Goal: Transaction & Acquisition: Book appointment/travel/reservation

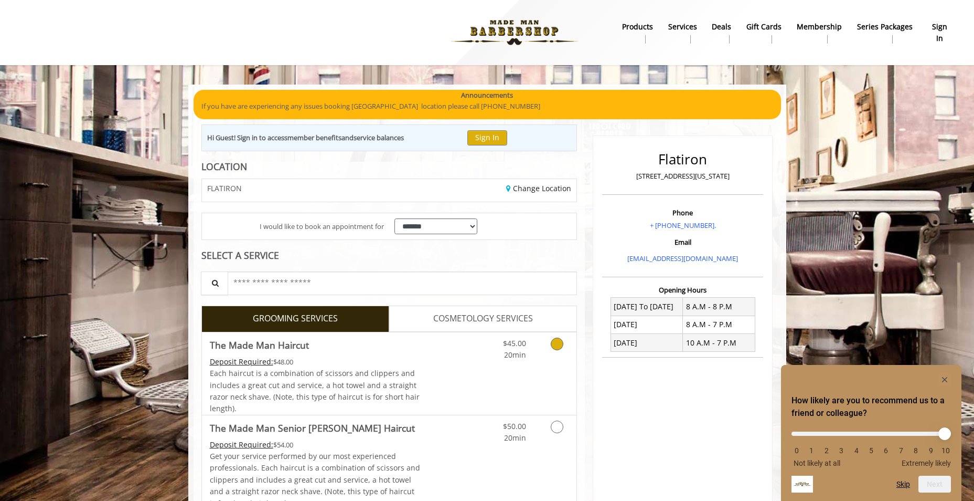
click at [542, 345] on link "Grooming services" at bounding box center [555, 346] width 27 height 29
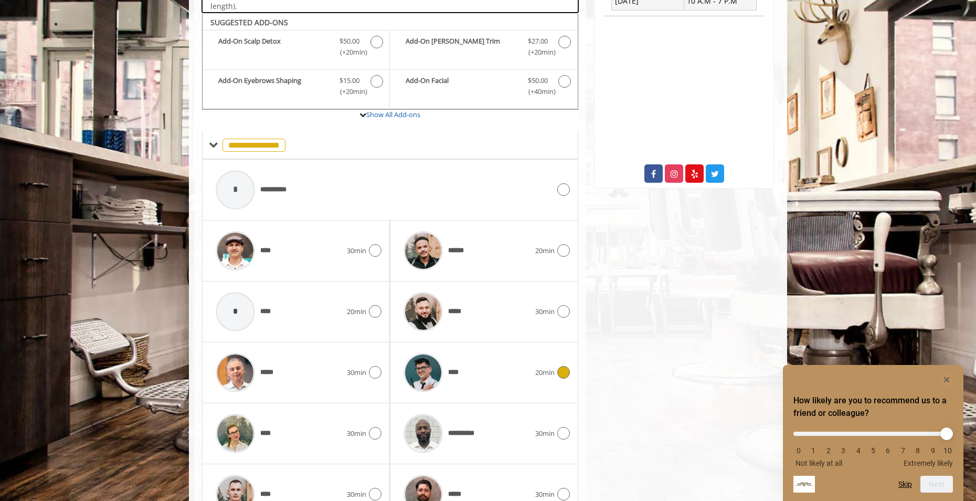
scroll to position [402, 0]
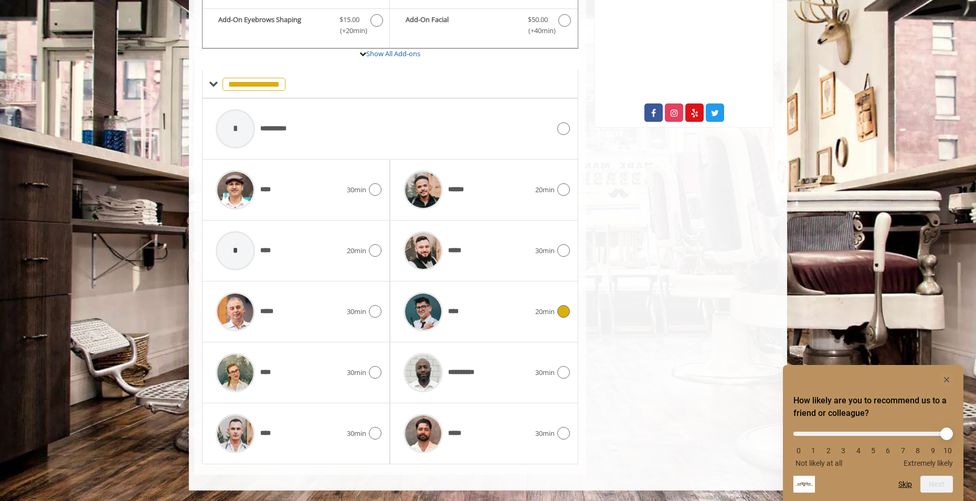
click at [491, 326] on div "****" at bounding box center [466, 311] width 136 height 50
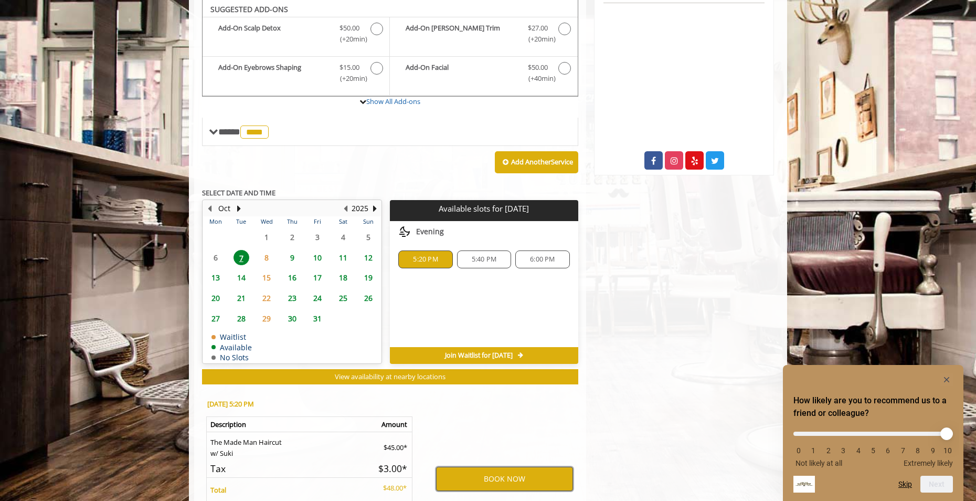
scroll to position [407, 0]
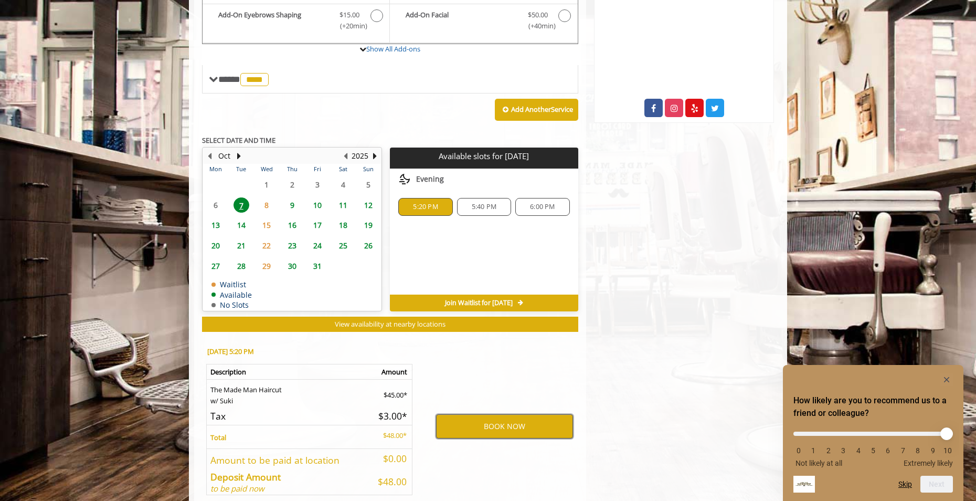
click at [534, 431] on button "BOOK NOW" at bounding box center [504, 426] width 137 height 24
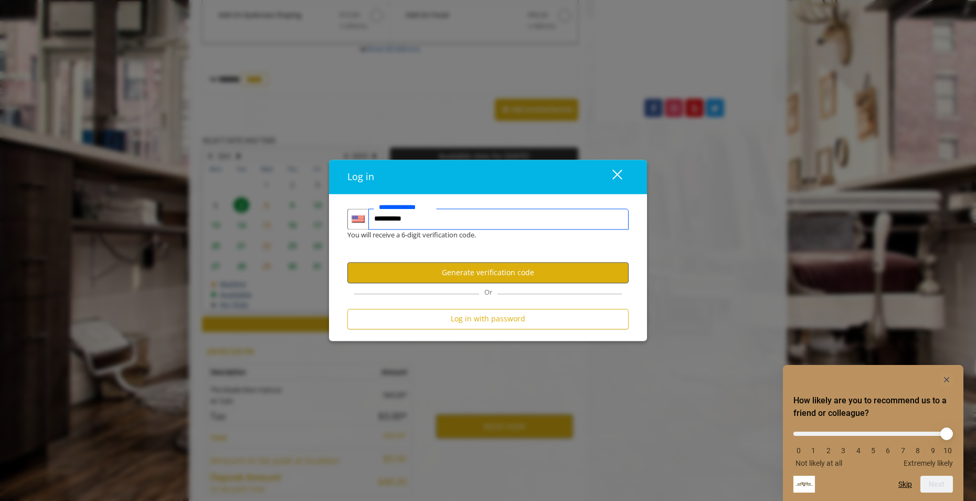
type input "**********"
click at [479, 275] on button "Generate verification code" at bounding box center [487, 272] width 281 height 20
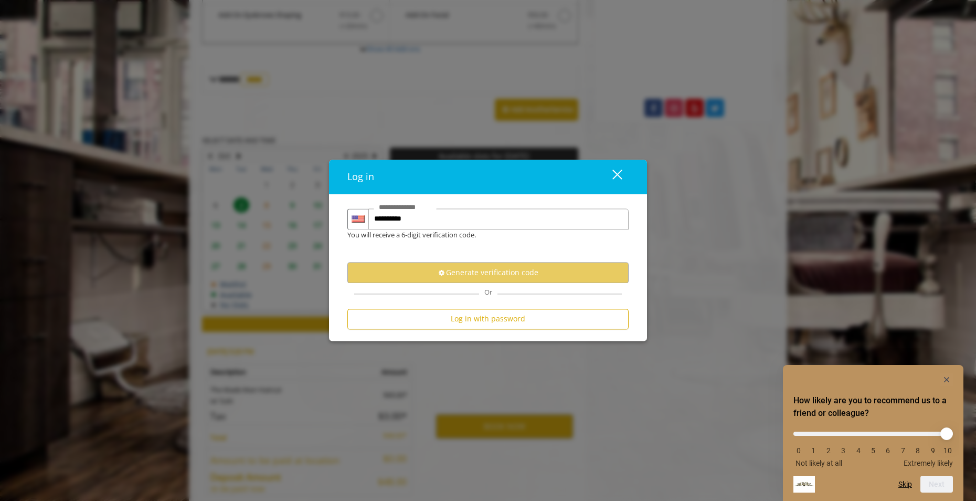
scroll to position [0, 0]
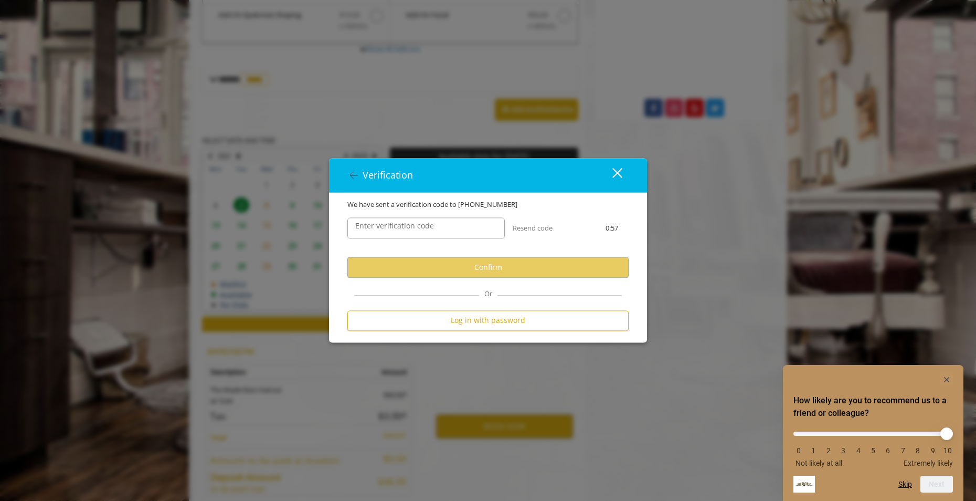
click at [409, 224] on label "Enter verification code" at bounding box center [394, 226] width 89 height 12
click at [409, 224] on input "Enter verification code" at bounding box center [425, 228] width 157 height 21
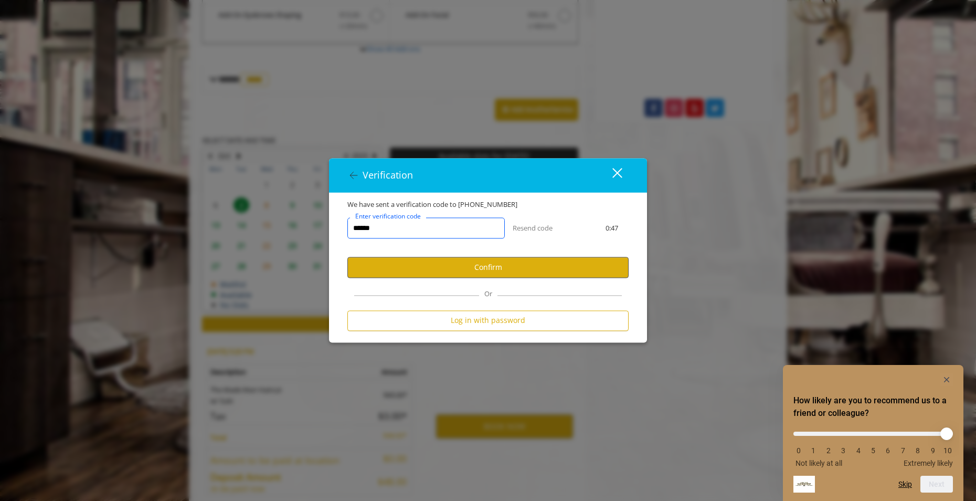
type input "******"
click at [417, 262] on button "Confirm" at bounding box center [487, 267] width 281 height 20
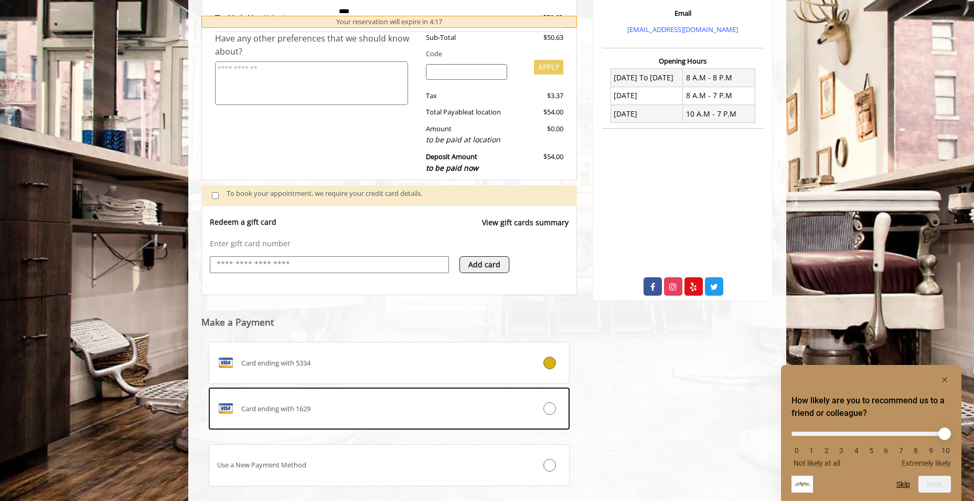
scroll to position [235, 0]
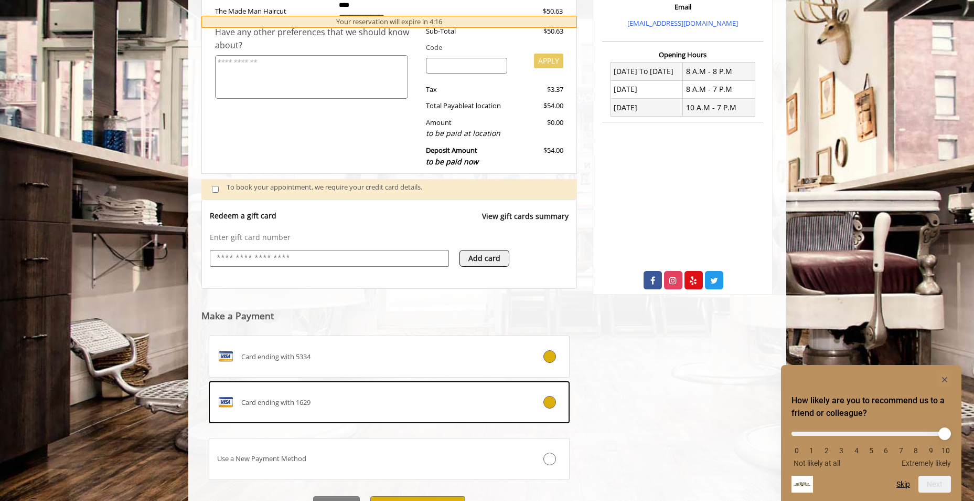
click at [524, 425] on div "Card ending with 5334 Card ending with 1629 Use a New Payment Method" at bounding box center [389, 409] width 361 height 148
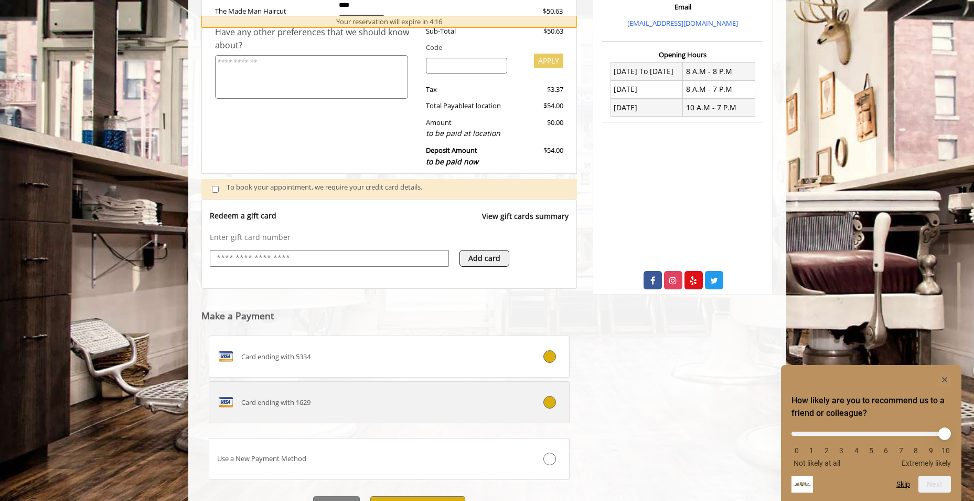
click at [526, 414] on label "Card ending with 1629" at bounding box center [389, 402] width 361 height 42
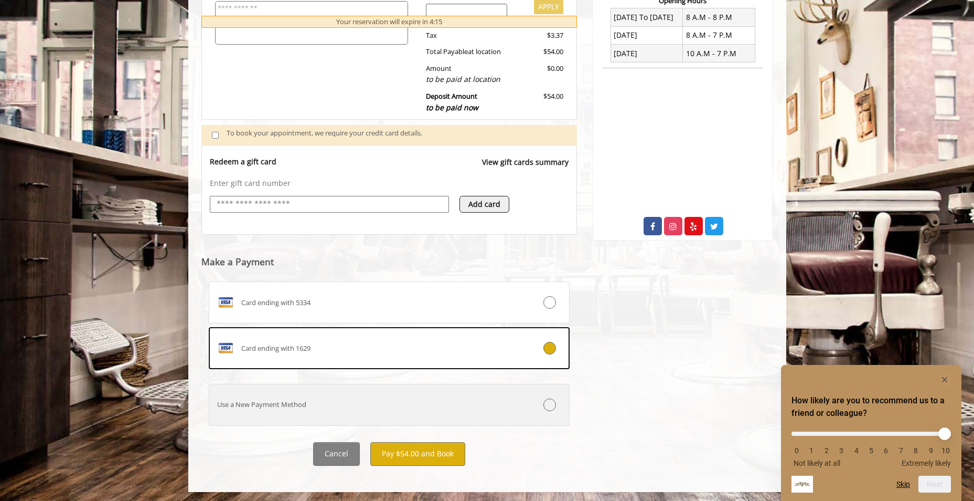
scroll to position [291, 0]
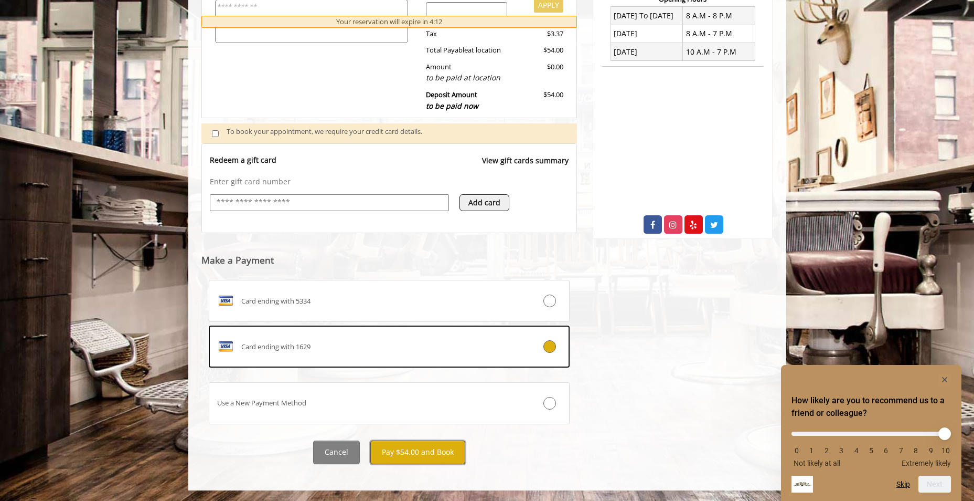
click at [421, 452] on button "Pay $54.00 and Book" at bounding box center [417, 452] width 95 height 24
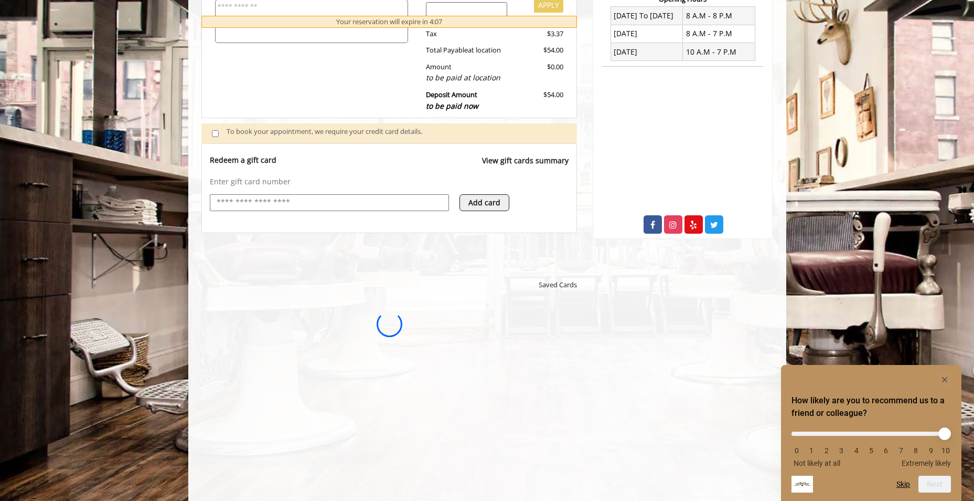
scroll to position [0, 0]
